Goal: Find specific page/section: Find specific page/section

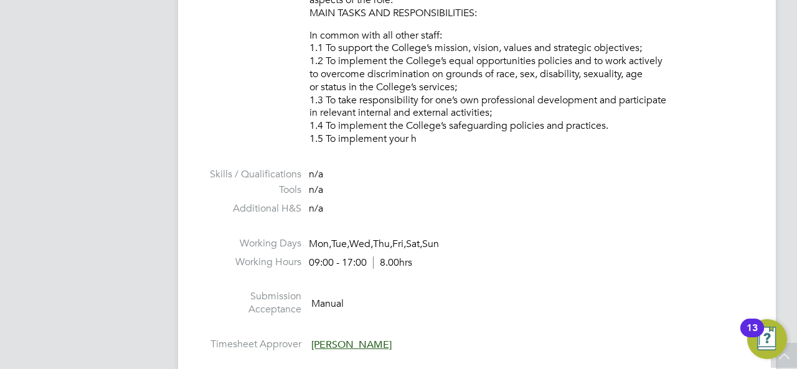
scroll to position [187, 0]
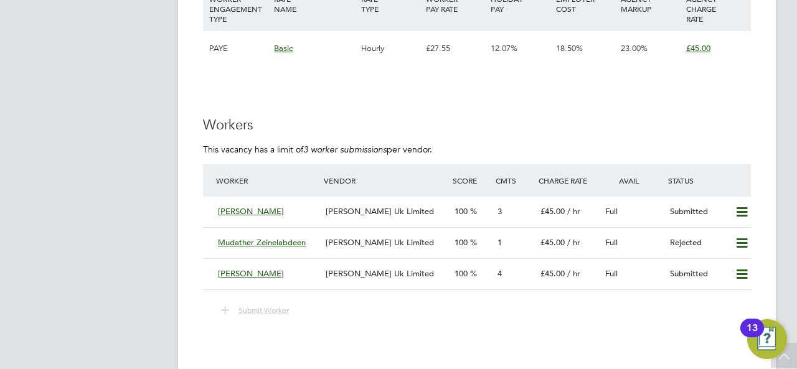
scroll to position [2243, 0]
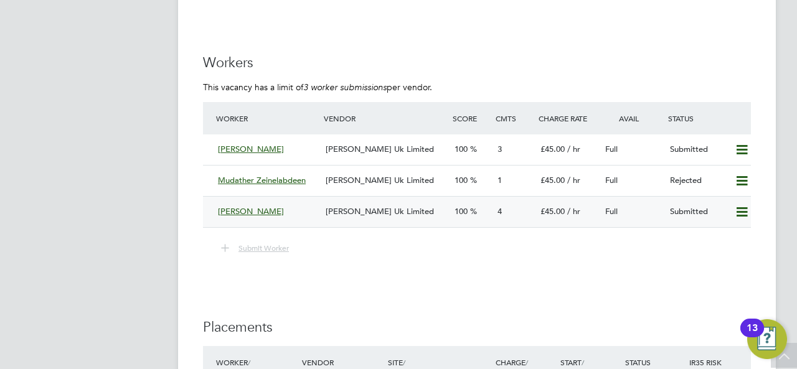
click at [310, 207] on div "Tanbir Ahmed" at bounding box center [267, 212] width 108 height 21
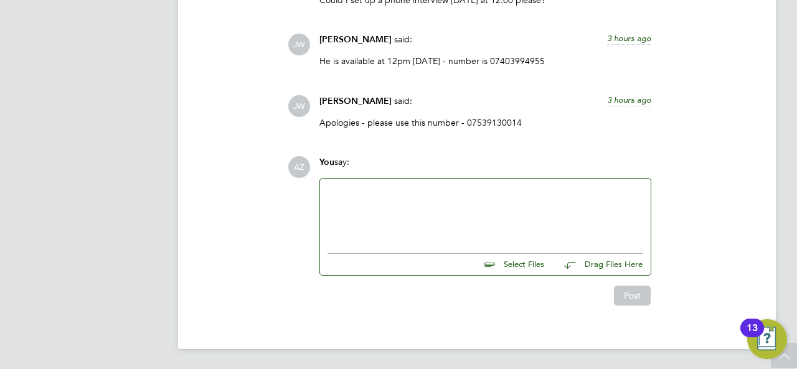
scroll to position [1259, 0]
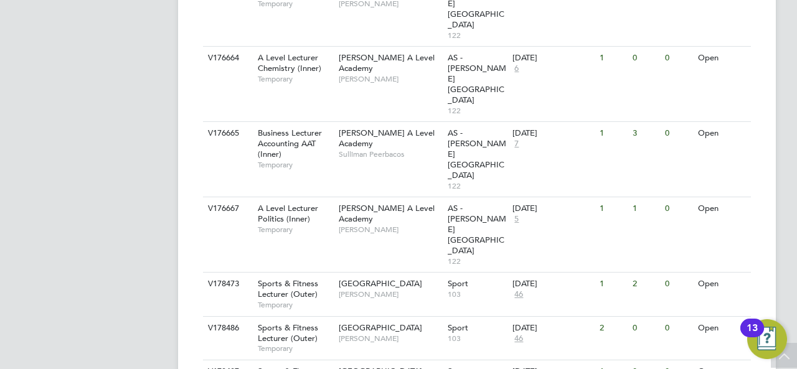
scroll to position [1439, 0]
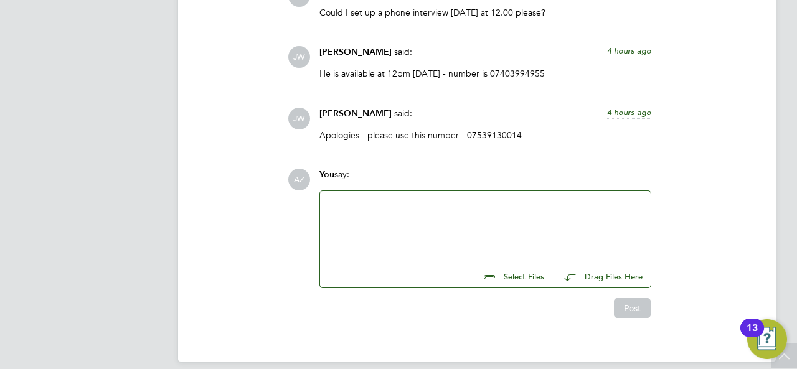
scroll to position [1246, 0]
